Goal: Transaction & Acquisition: Purchase product/service

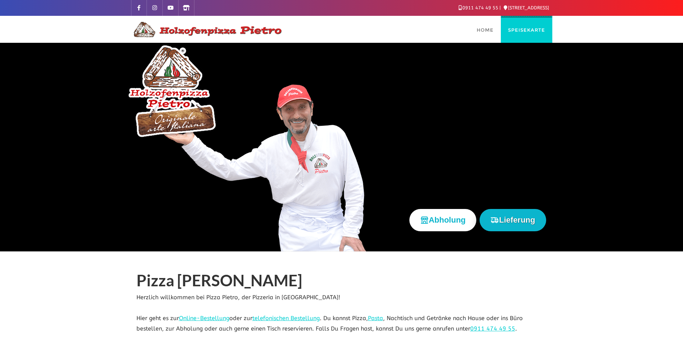
click at [527, 32] on span "Speisekarte" at bounding box center [526, 30] width 37 height 6
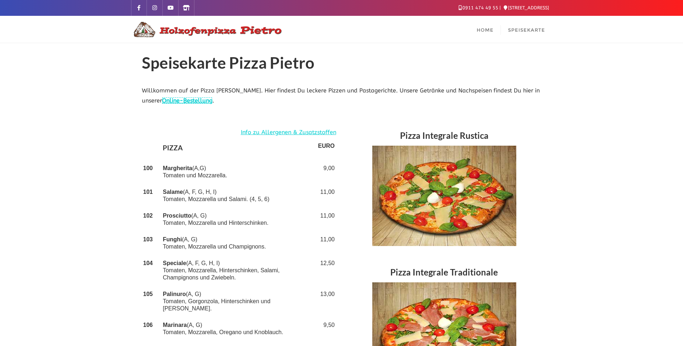
click at [186, 100] on link "Online-Bestellung" at bounding box center [187, 100] width 50 height 7
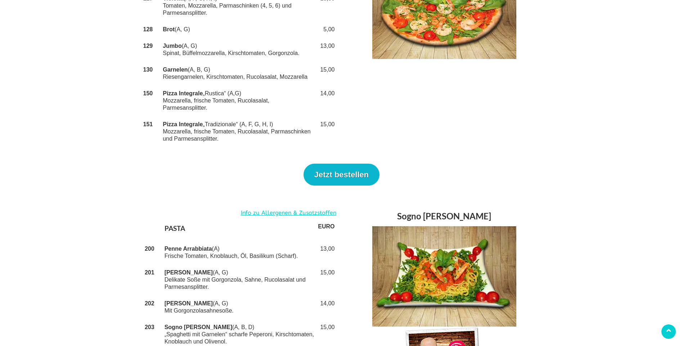
scroll to position [720, 0]
